Goal: Information Seeking & Learning: Find specific fact

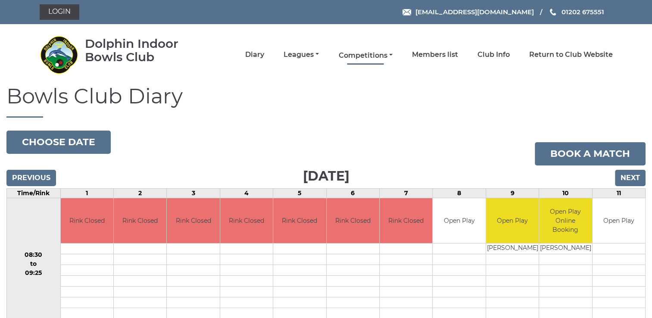
click at [390, 55] on link "Competitions" at bounding box center [365, 55] width 54 height 9
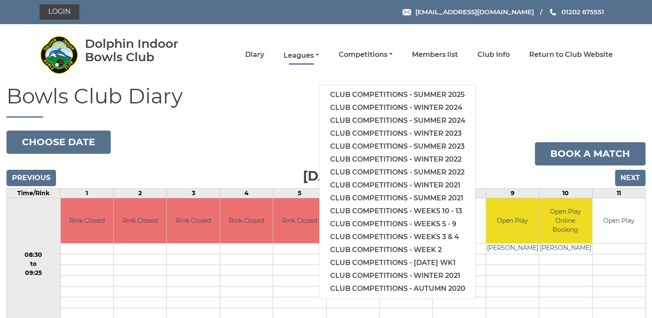
click at [316, 54] on link "Leagues" at bounding box center [301, 55] width 35 height 9
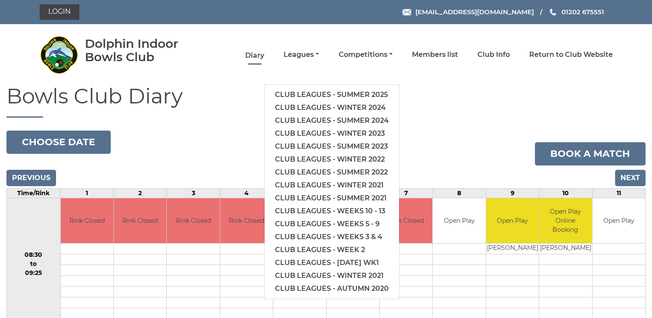
click at [262, 55] on link "Diary" at bounding box center [254, 55] width 19 height 9
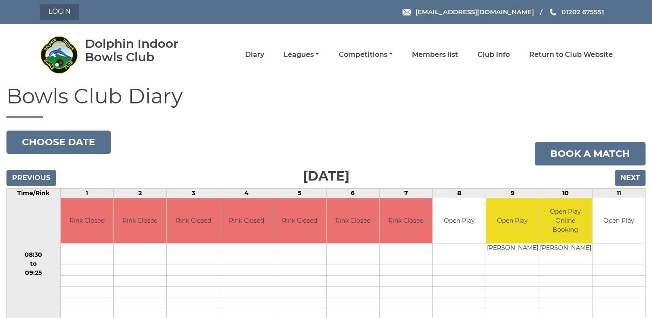
click at [71, 13] on link "Login" at bounding box center [60, 12] width 40 height 16
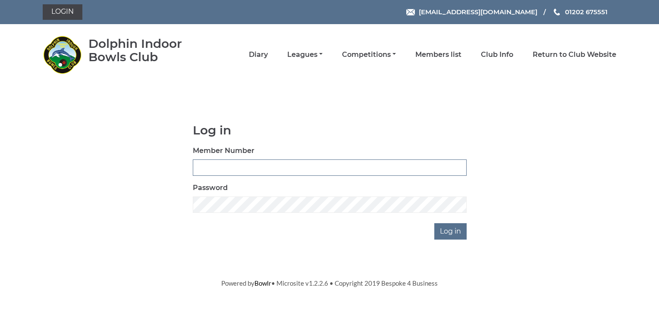
click at [209, 169] on input "Member Number" at bounding box center [330, 168] width 274 height 16
type input "3568"
click at [455, 231] on input "Log in" at bounding box center [450, 231] width 32 height 16
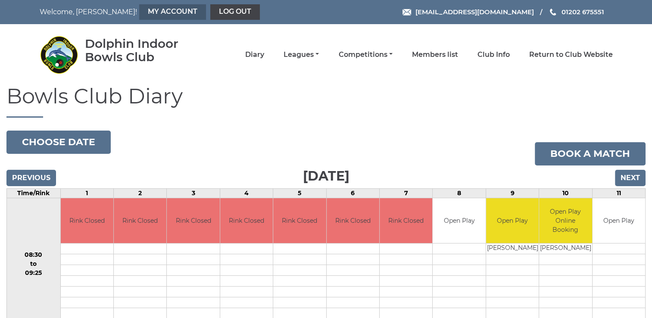
click at [145, 9] on link "My Account" at bounding box center [172, 12] width 67 height 16
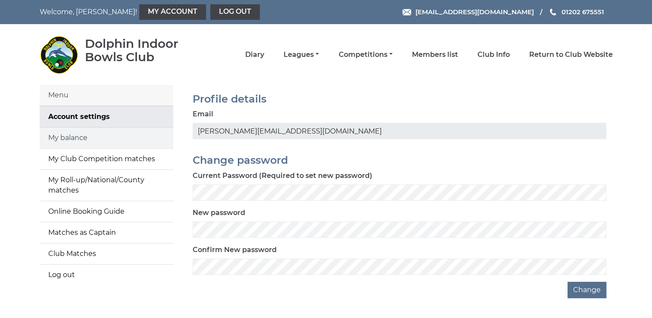
click at [64, 141] on link "My balance" at bounding box center [107, 138] width 134 height 21
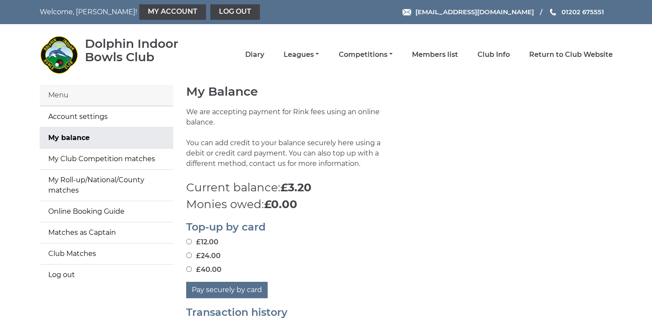
click at [188, 268] on input "£40.00" at bounding box center [189, 269] width 6 height 6
radio input "true"
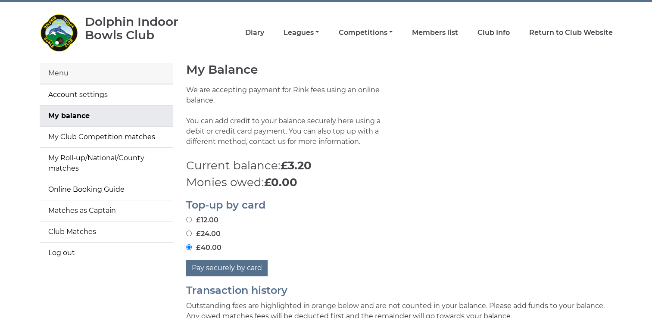
scroll to position [43, 0]
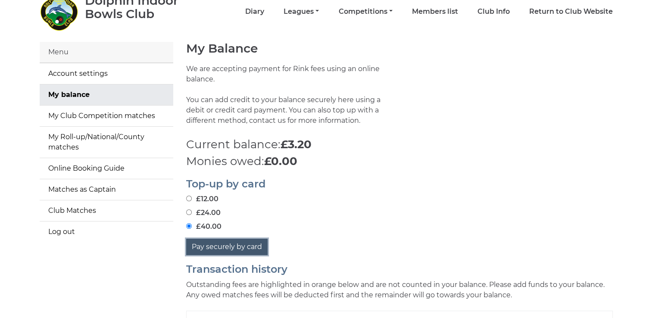
click at [243, 246] on button "Pay securely by card" at bounding box center [226, 247] width 81 height 16
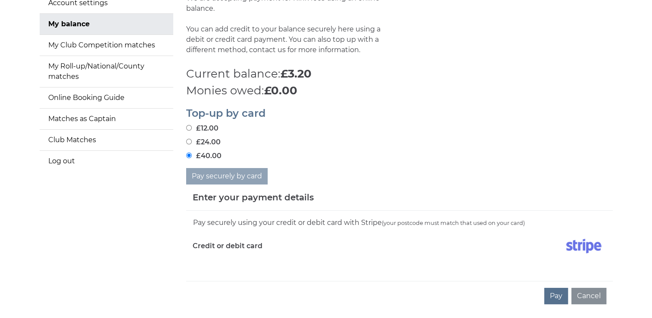
scroll to position [172, 0]
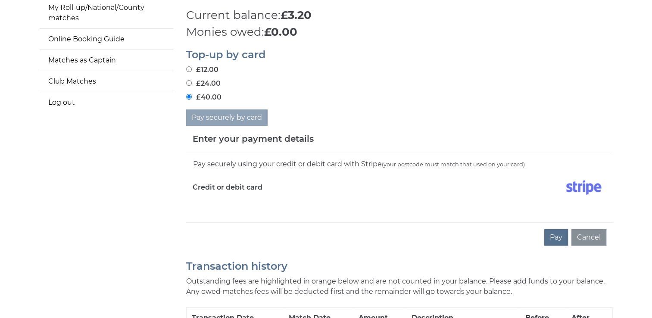
click at [194, 202] on iframe at bounding box center [400, 205] width 414 height 7
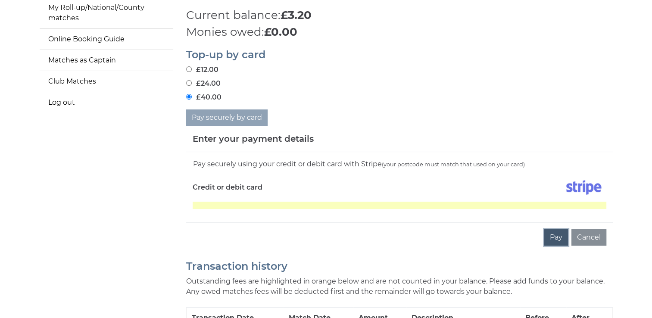
click at [560, 236] on button "Pay" at bounding box center [556, 237] width 24 height 16
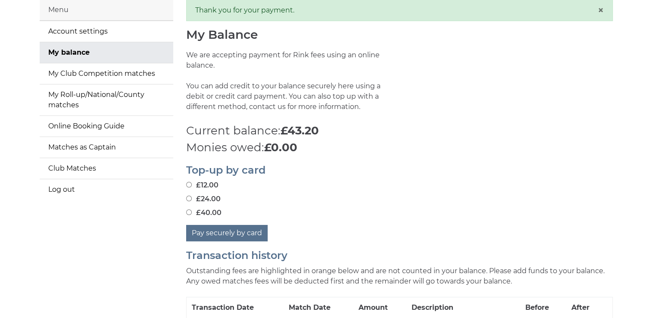
scroll to position [86, 0]
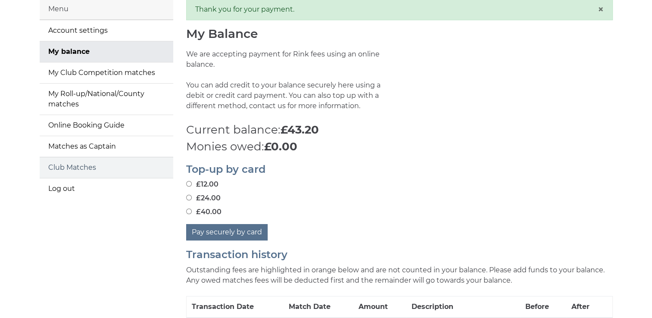
click at [65, 169] on link "Club Matches" at bounding box center [107, 167] width 134 height 21
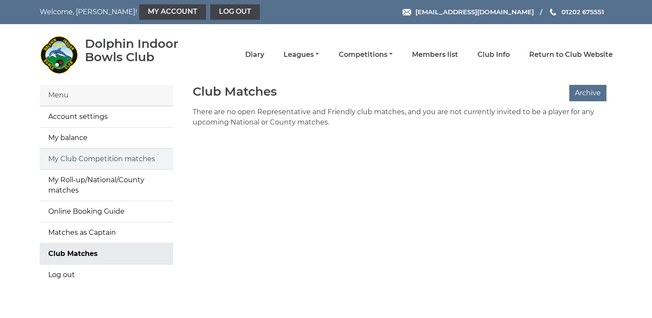
click at [79, 158] on link "My Club Competition matches" at bounding box center [107, 159] width 134 height 21
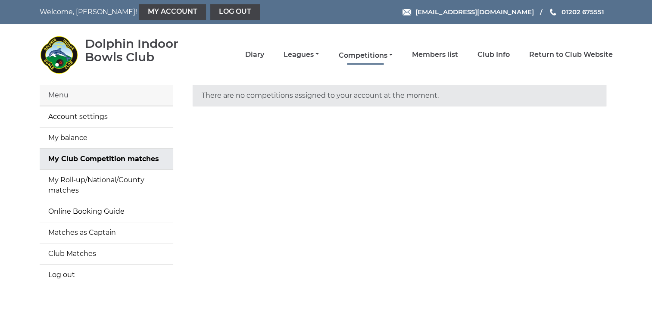
click at [387, 54] on link "Competitions" at bounding box center [365, 55] width 54 height 9
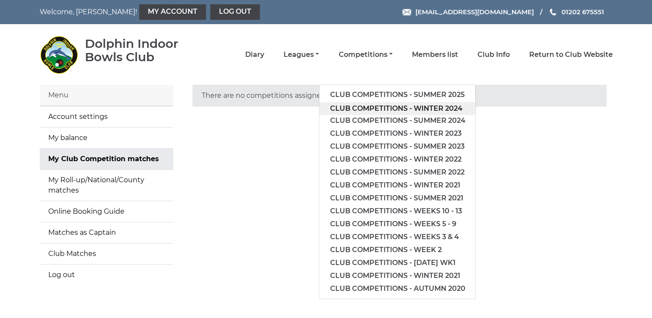
click at [380, 109] on link "Club competitions - Winter 2024" at bounding box center [397, 108] width 156 height 13
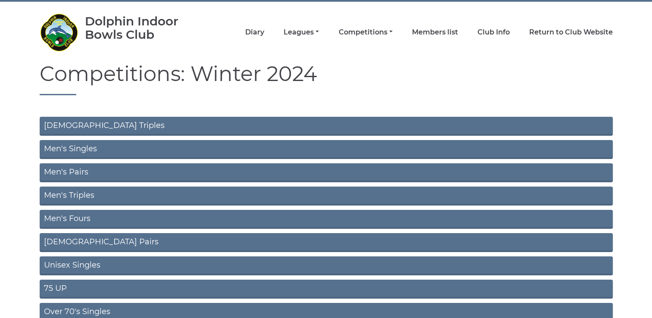
scroll to position [43, 0]
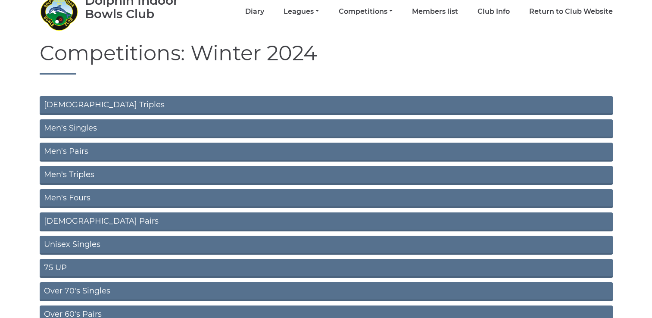
click at [213, 153] on link "Men's Pairs" at bounding box center [326, 152] width 573 height 19
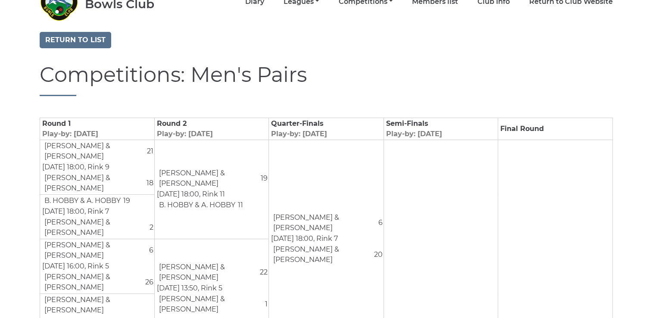
scroll to position [43, 0]
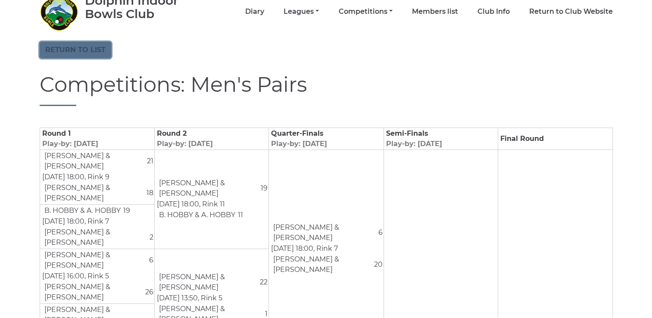
click at [84, 47] on link "Return to list" at bounding box center [76, 50] width 72 height 16
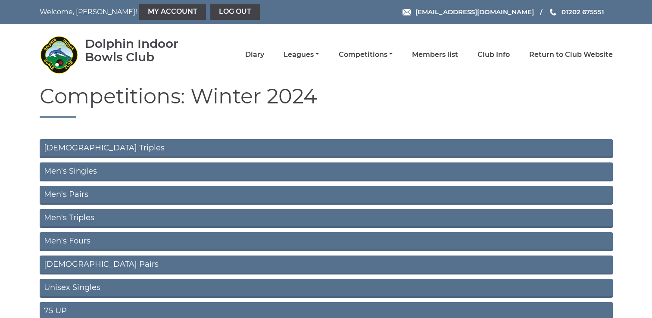
click at [76, 216] on link "Men's Triples" at bounding box center [326, 218] width 573 height 19
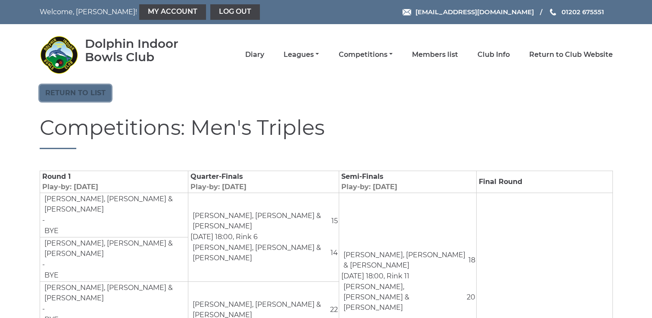
click at [67, 97] on link "Return to list" at bounding box center [76, 93] width 72 height 16
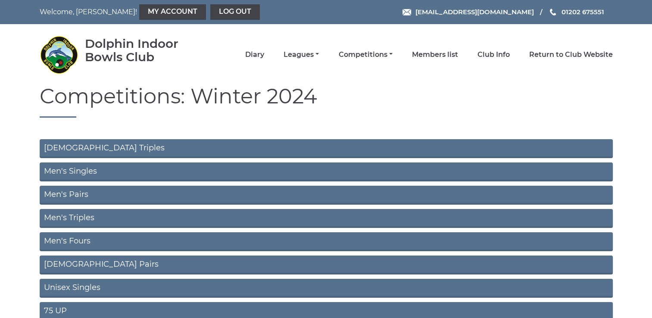
click at [69, 242] on link "Men's Fours" at bounding box center [326, 241] width 573 height 19
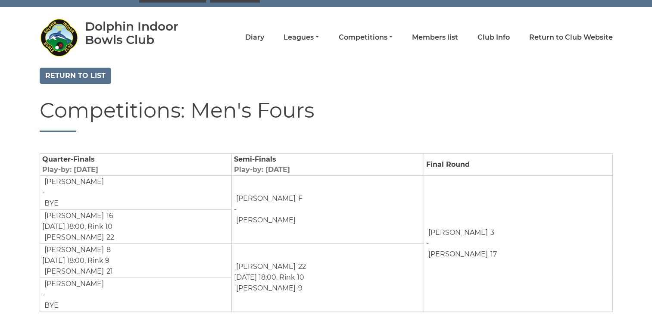
scroll to position [33, 0]
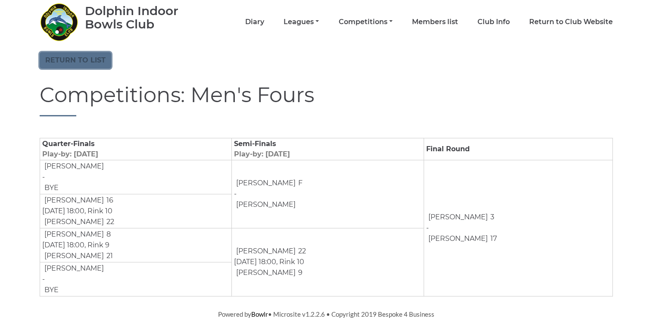
click at [57, 61] on link "Return to list" at bounding box center [76, 60] width 72 height 16
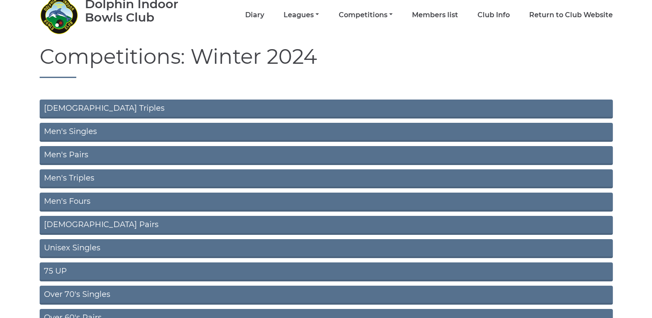
scroll to position [86, 0]
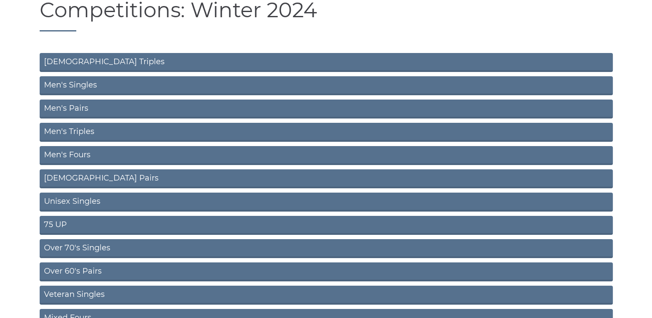
click at [77, 110] on link "Men's Pairs" at bounding box center [326, 109] width 573 height 19
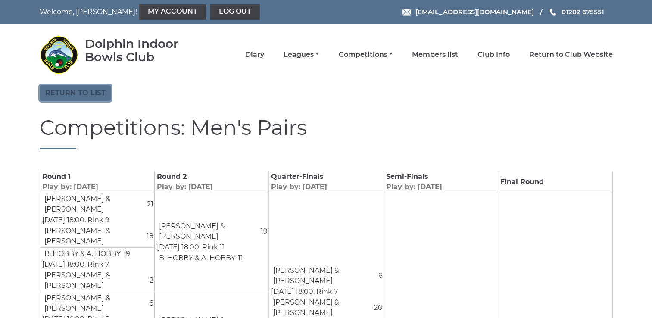
click at [101, 89] on link "Return to list" at bounding box center [76, 93] width 72 height 16
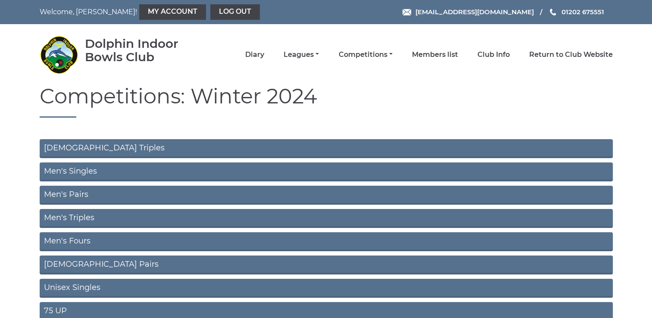
click at [83, 218] on link "Men's Triples" at bounding box center [326, 218] width 573 height 19
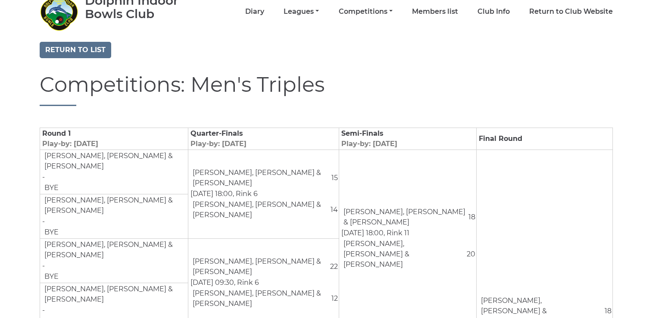
scroll to position [86, 0]
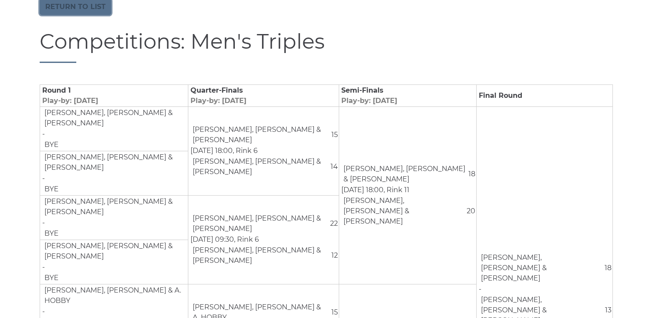
click at [87, 3] on link "Return to list" at bounding box center [76, 7] width 72 height 16
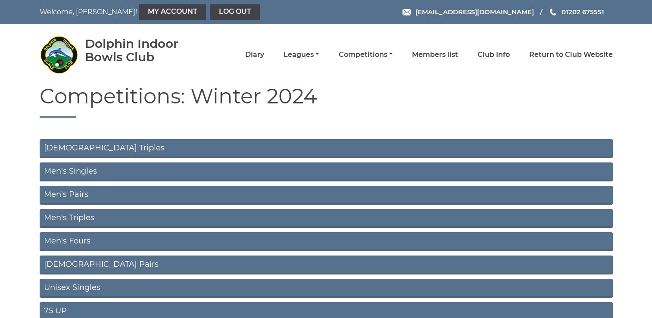
click at [73, 241] on link "Men's Fours" at bounding box center [326, 241] width 573 height 19
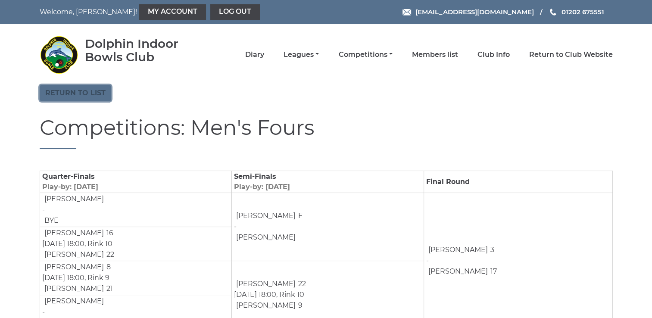
click at [96, 91] on link "Return to list" at bounding box center [76, 93] width 72 height 16
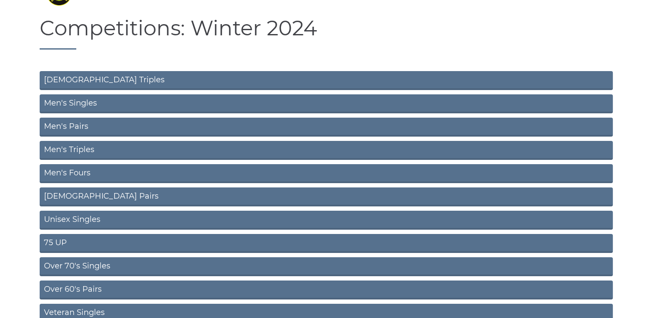
scroll to position [129, 0]
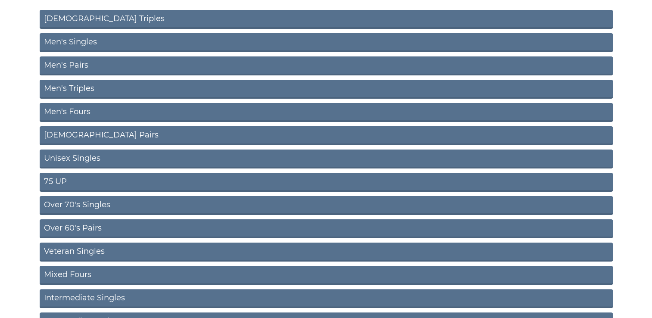
click at [83, 227] on link "Over 60's Pairs" at bounding box center [326, 228] width 573 height 19
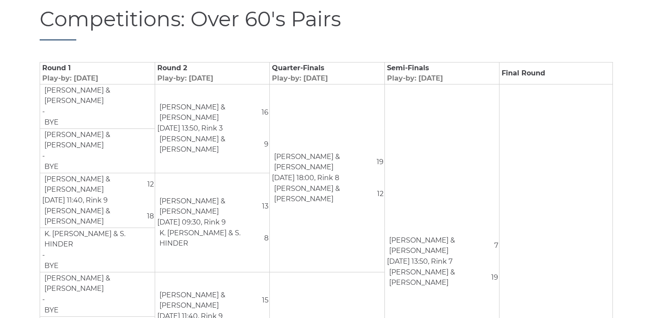
scroll to position [43, 0]
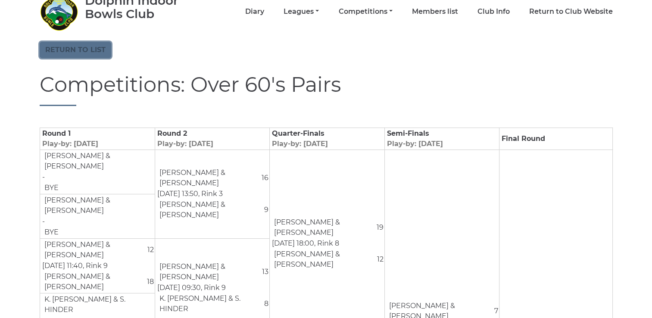
click at [89, 47] on link "Return to list" at bounding box center [76, 50] width 72 height 16
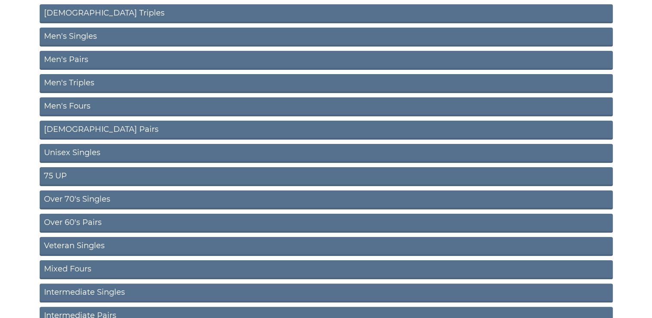
scroll to position [172, 0]
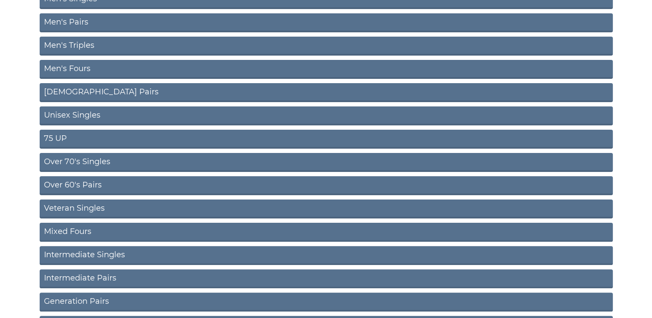
click at [92, 208] on link "Veteran Singles" at bounding box center [326, 209] width 573 height 19
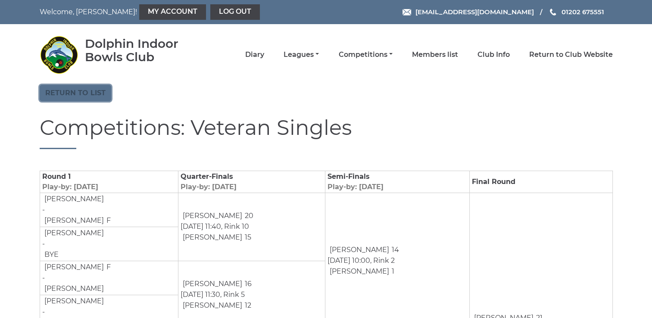
click at [46, 88] on link "Return to list" at bounding box center [76, 93] width 72 height 16
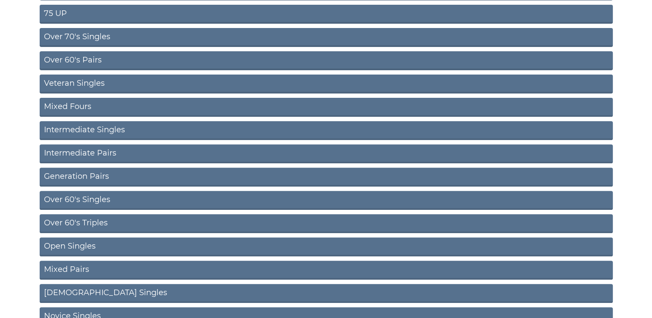
scroll to position [302, 0]
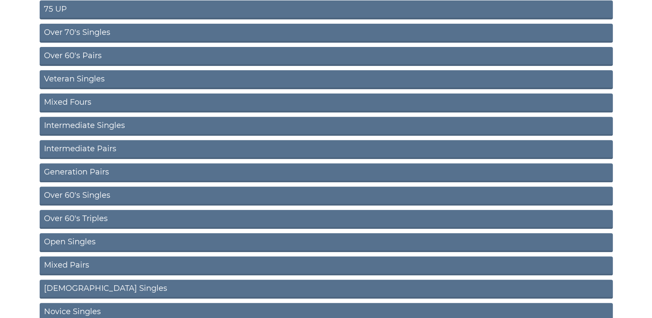
click at [88, 222] on link "Over 60's Triples" at bounding box center [326, 219] width 573 height 19
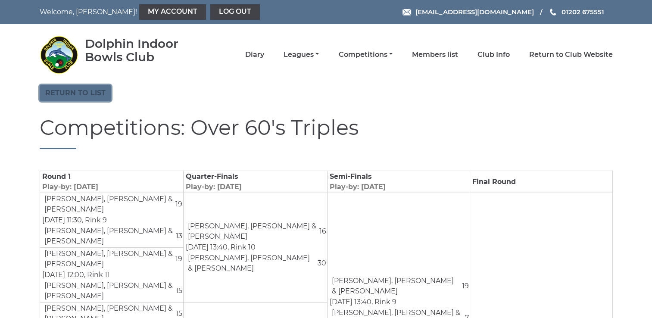
click at [83, 92] on link "Return to list" at bounding box center [76, 93] width 72 height 16
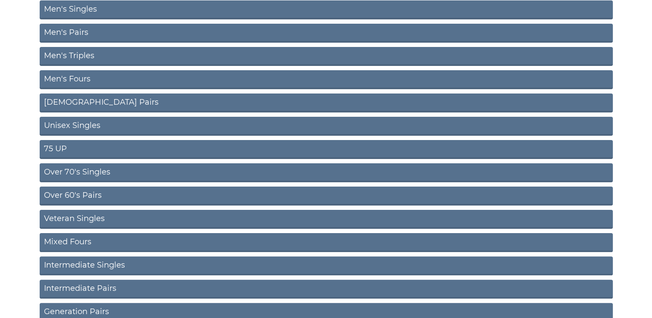
scroll to position [216, 0]
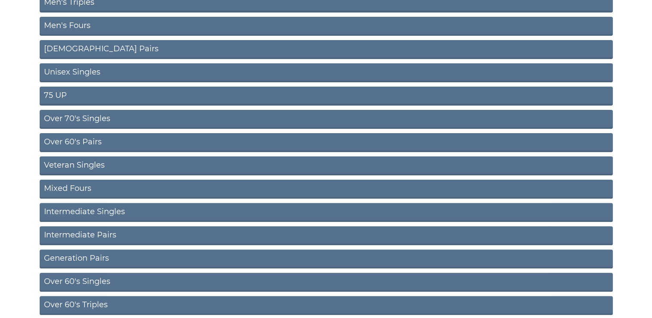
click at [67, 188] on link "Mixed Fours" at bounding box center [326, 189] width 573 height 19
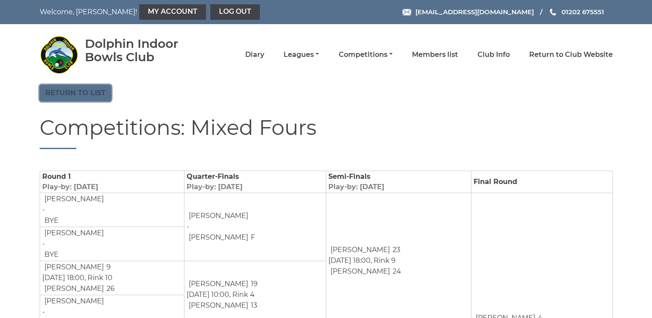
click at [59, 92] on link "Return to list" at bounding box center [76, 93] width 72 height 16
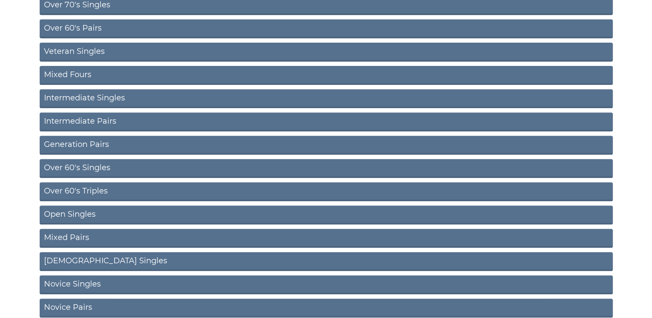
scroll to position [345, 0]
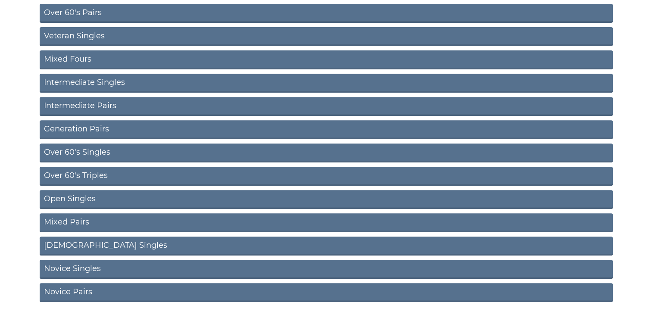
click at [78, 271] on link "Novice Singles" at bounding box center [326, 269] width 573 height 19
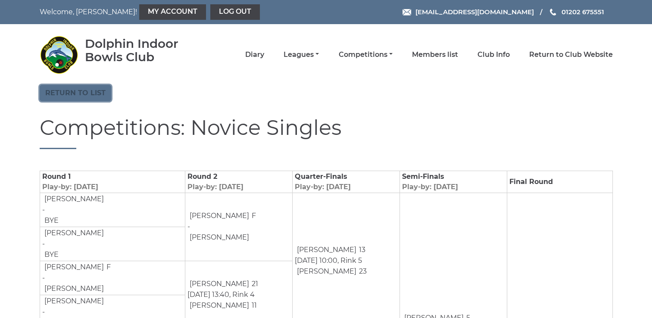
click at [66, 95] on link "Return to list" at bounding box center [76, 93] width 72 height 16
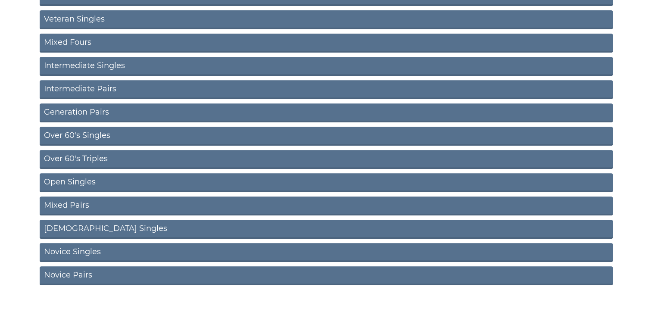
scroll to position [371, 0]
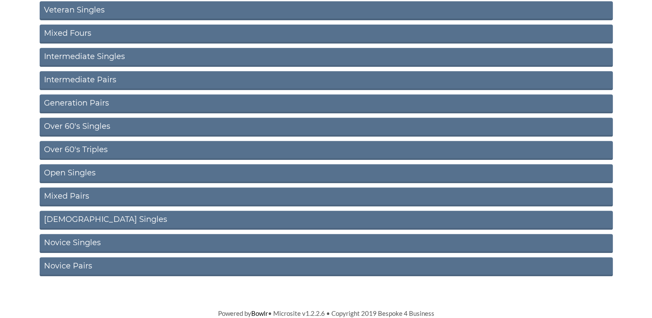
click at [86, 195] on link "Mixed Pairs" at bounding box center [326, 197] width 573 height 19
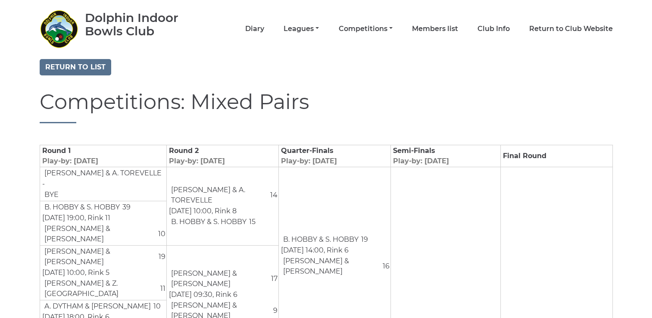
scroll to position [19, 0]
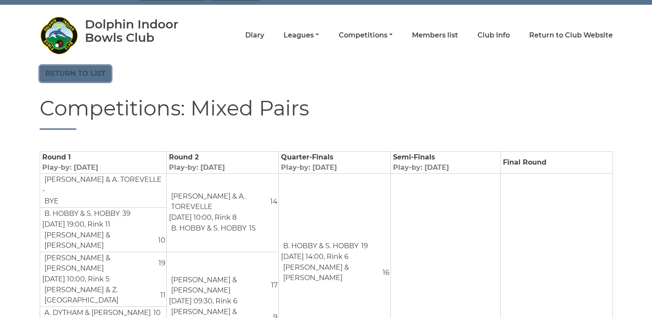
click at [76, 75] on link "Return to list" at bounding box center [76, 74] width 72 height 16
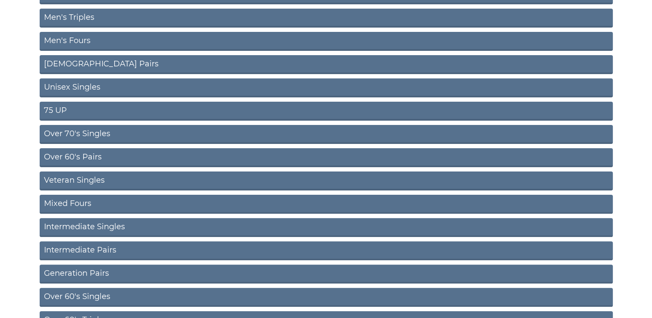
scroll to position [216, 0]
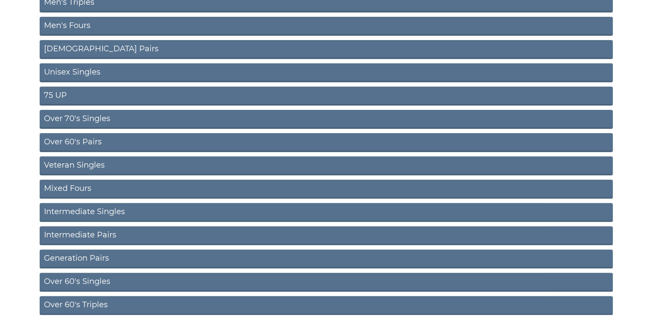
click at [88, 210] on link "Intermediate Singles" at bounding box center [326, 212] width 573 height 19
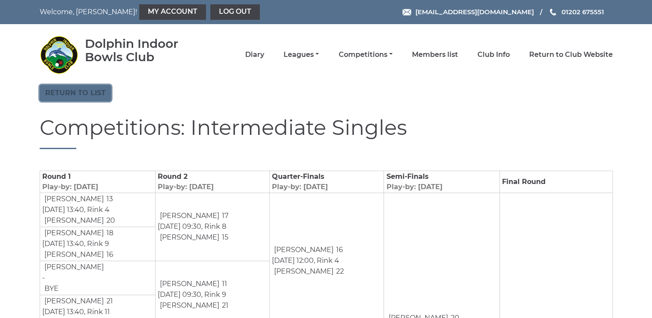
click at [96, 94] on link "Return to list" at bounding box center [76, 93] width 72 height 16
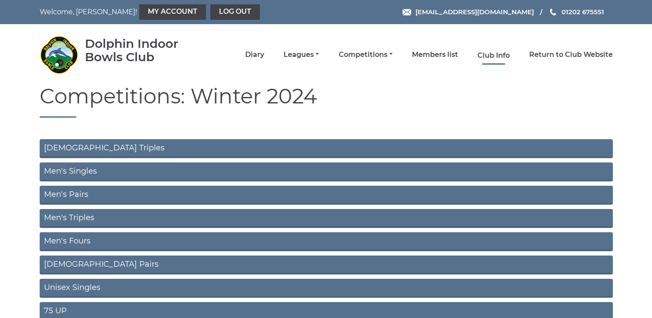
click at [486, 55] on link "Club Info" at bounding box center [494, 55] width 32 height 9
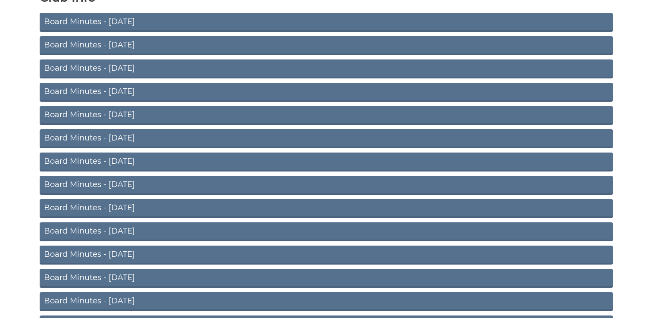
scroll to position [27, 0]
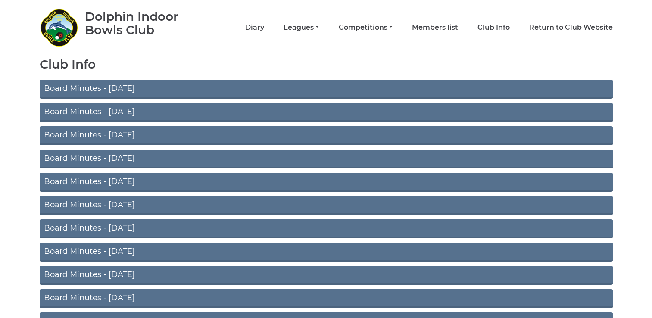
click at [93, 88] on link "Board Minutes - July 2025" at bounding box center [326, 89] width 573 height 19
click at [488, 27] on link "Club Info" at bounding box center [494, 28] width 32 height 9
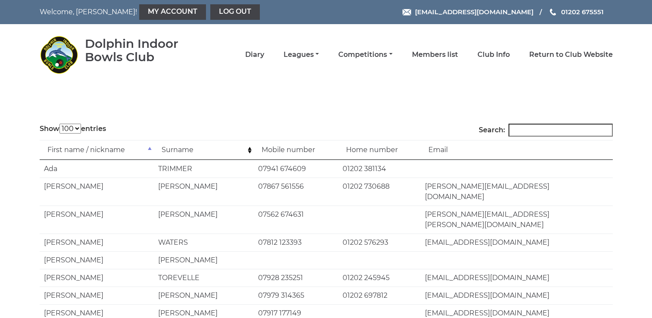
select select "100"
click at [531, 132] on input "Search:" at bounding box center [561, 130] width 104 height 13
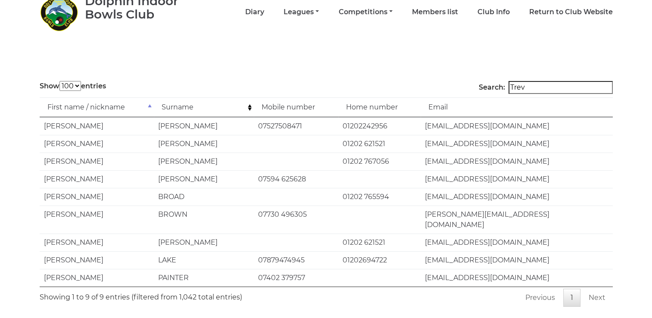
scroll to position [43, 0]
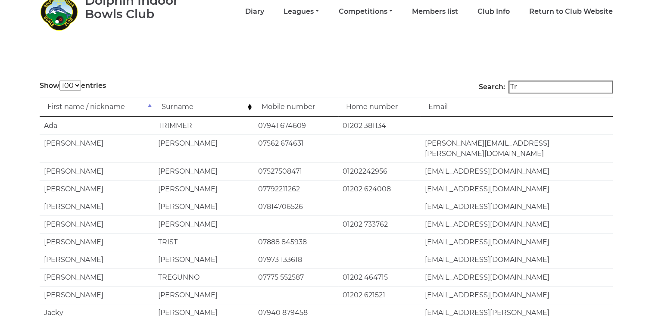
type input "T"
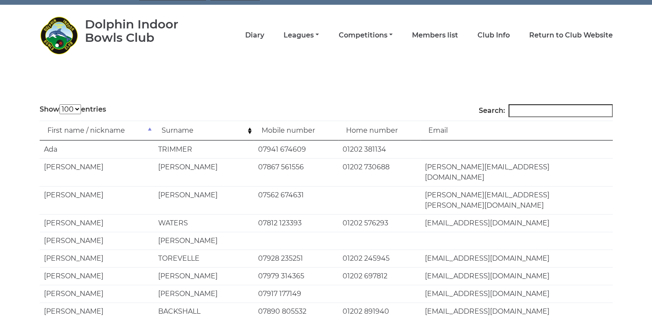
scroll to position [0, 0]
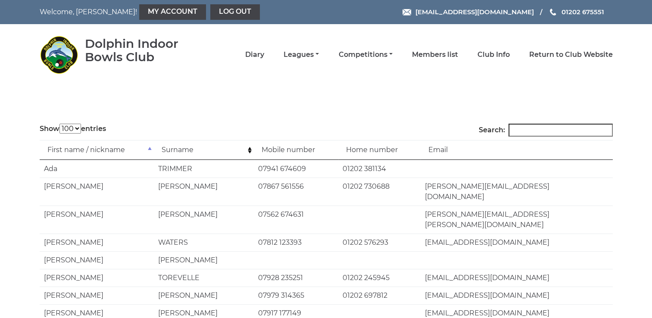
click at [526, 130] on input "Search:" at bounding box center [561, 130] width 104 height 13
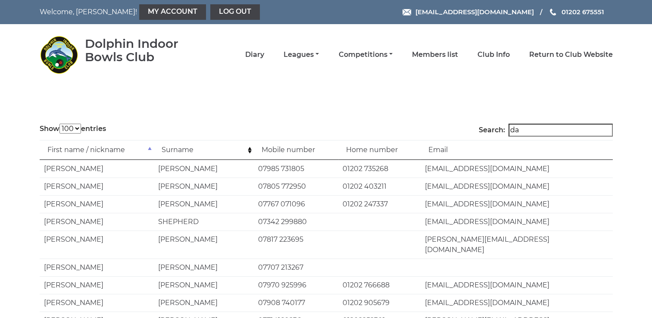
type input "d"
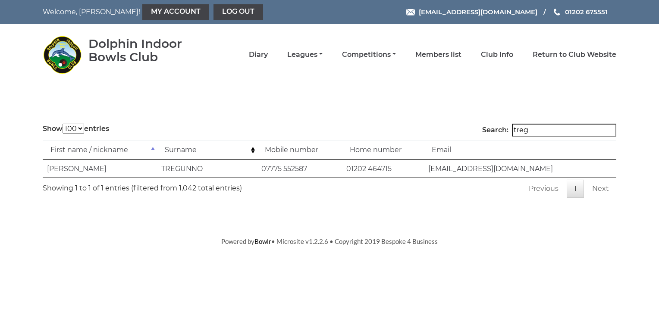
click at [543, 130] on input "treg" at bounding box center [564, 130] width 104 height 13
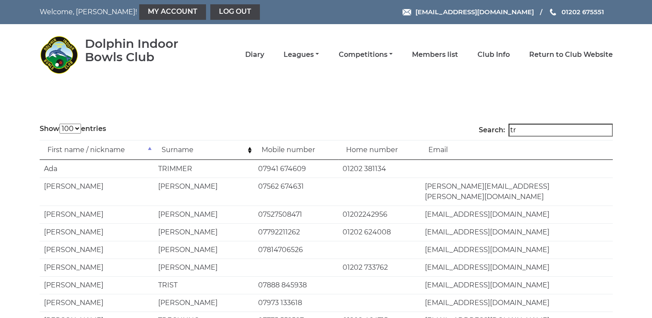
type input "t"
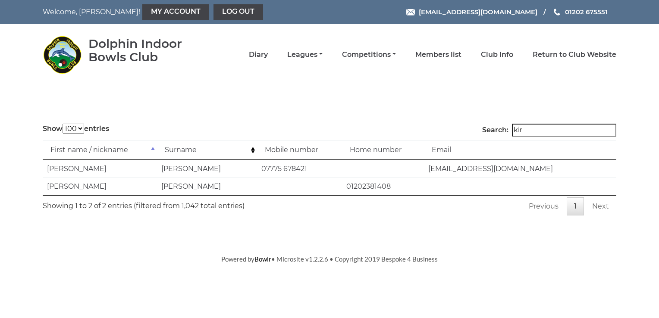
click at [538, 131] on input "kir" at bounding box center [564, 130] width 104 height 13
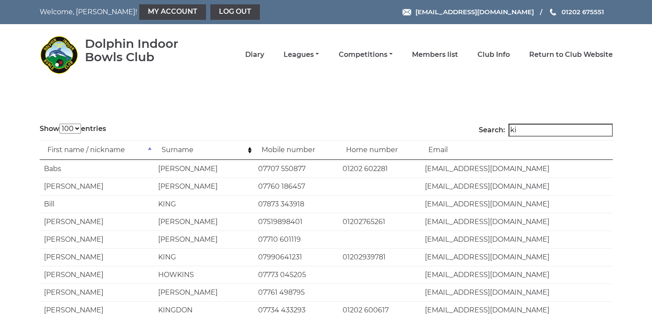
type input "k"
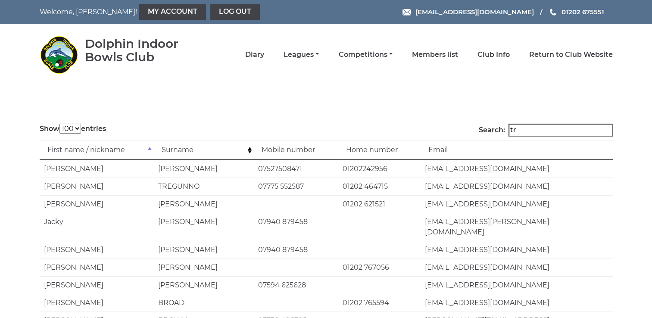
type input "t"
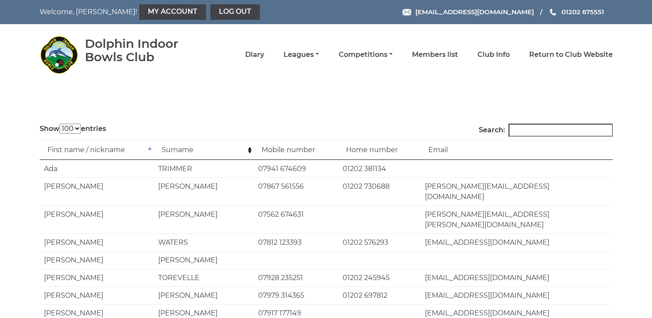
click at [482, 79] on div "Dolphin Indoor Bowls Club Diary Leagues Club leagues - Summer 2025 Club leagues…" at bounding box center [326, 55] width 586 height 54
